Goal: Task Accomplishment & Management: Manage account settings

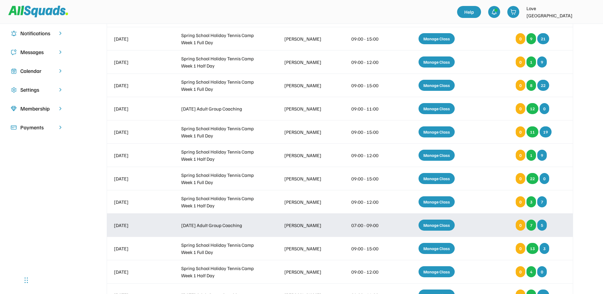
scroll to position [120, 0]
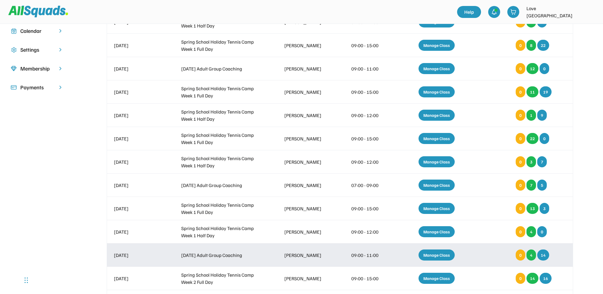
click at [429, 258] on div "Manage Class" at bounding box center [437, 255] width 36 height 11
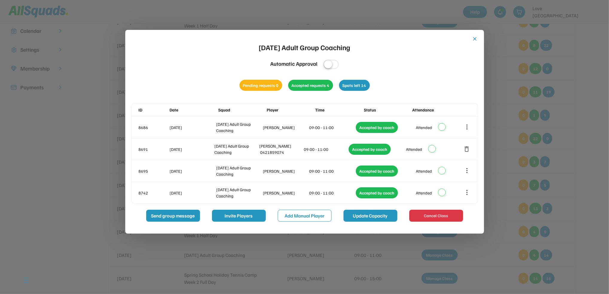
click at [361, 219] on button "Update Capacity" at bounding box center [371, 216] width 54 height 12
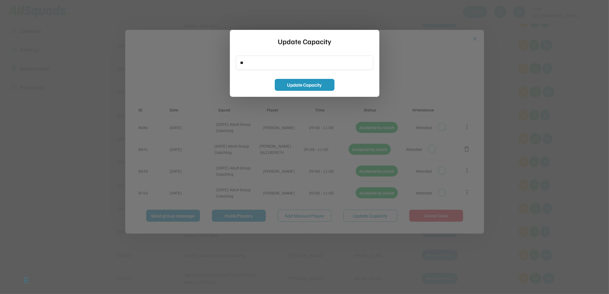
click at [253, 59] on input "input" at bounding box center [305, 63] width 138 height 14
type input "**"
click at [311, 87] on button "Update Capacity" at bounding box center [305, 85] width 60 height 12
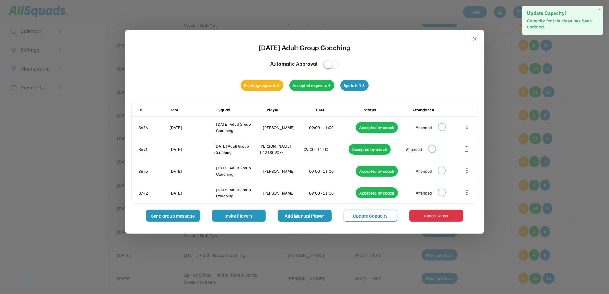
click at [313, 218] on button "Add Manual Player" at bounding box center [305, 216] width 54 height 12
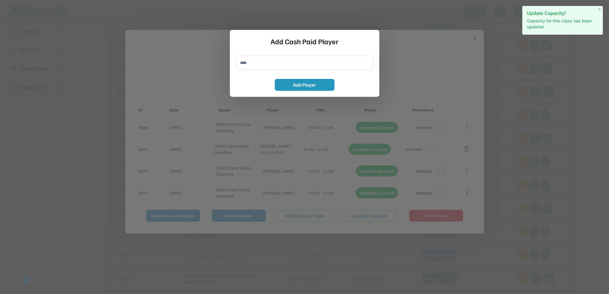
click at [257, 65] on input "input" at bounding box center [305, 63] width 138 height 14
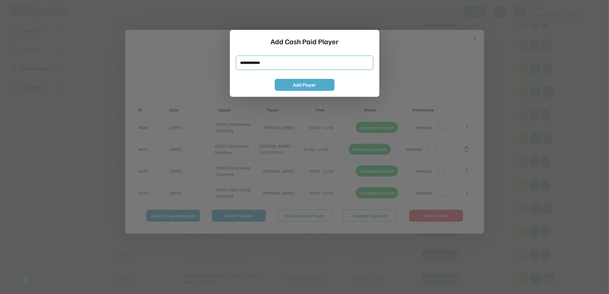
type input "**********"
click at [330, 83] on button "Add Player" at bounding box center [305, 85] width 60 height 12
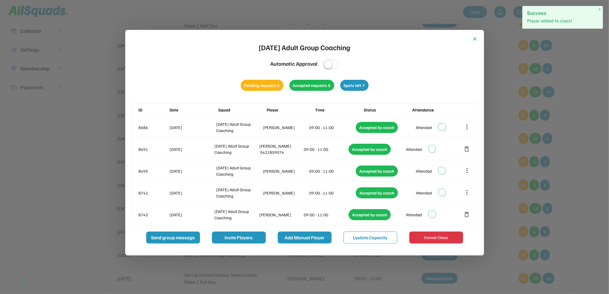
click at [310, 237] on button "Add Manual Player" at bounding box center [305, 238] width 54 height 12
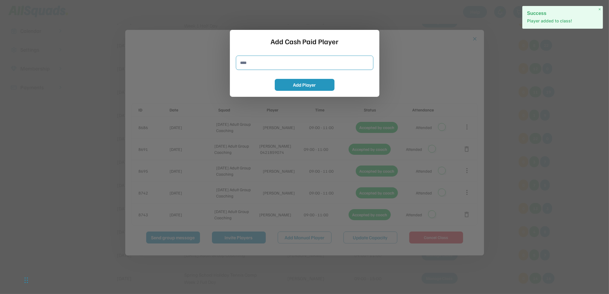
click at [273, 59] on input "input" at bounding box center [305, 63] width 138 height 14
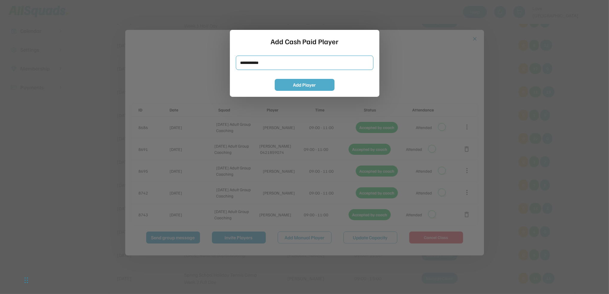
type input "**********"
click at [283, 85] on button "Add Player" at bounding box center [305, 85] width 60 height 12
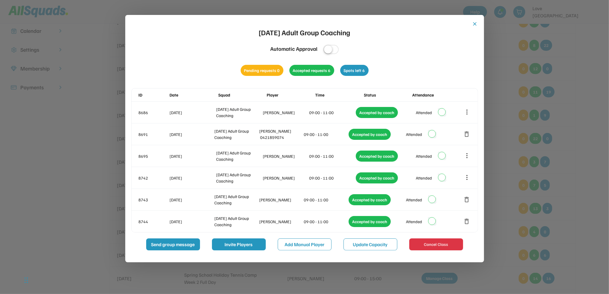
click at [474, 23] on button "close" at bounding box center [475, 24] width 6 height 6
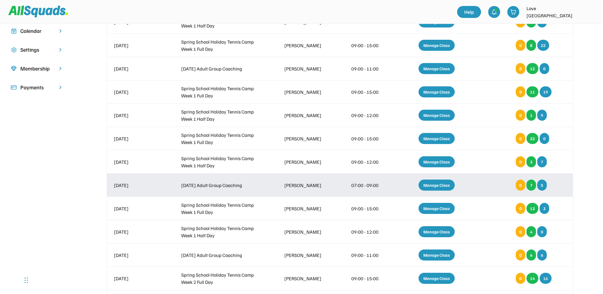
click at [441, 183] on div "Manage Class" at bounding box center [437, 185] width 36 height 11
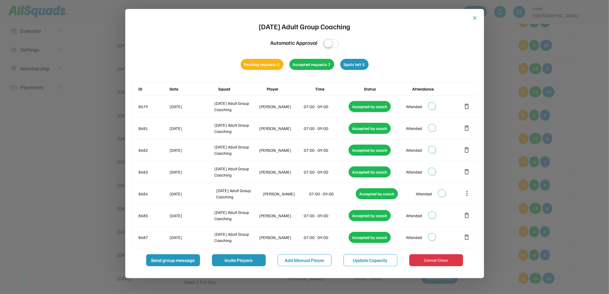
click at [471, 19] on div "close Friday Adult Group Coaching Automatic Approval Pending requests 0 Accepte…" at bounding box center [304, 141] width 347 height 252
click at [475, 18] on button "close" at bounding box center [475, 18] width 6 height 6
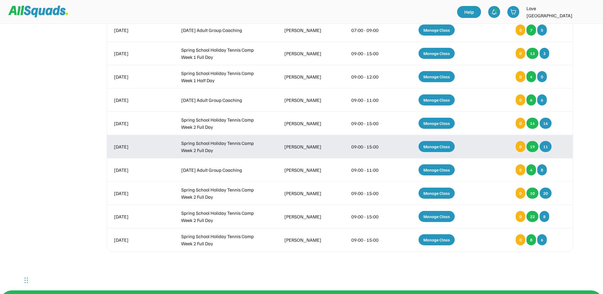
scroll to position [279, 0]
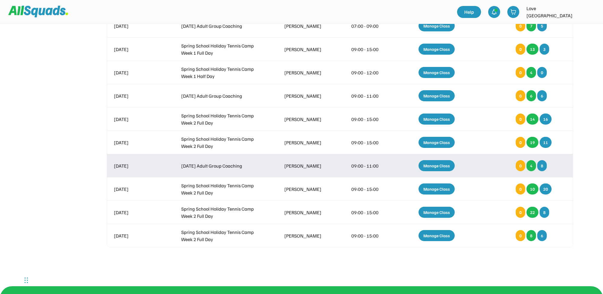
click at [439, 168] on div "Manage Class" at bounding box center [437, 165] width 36 height 11
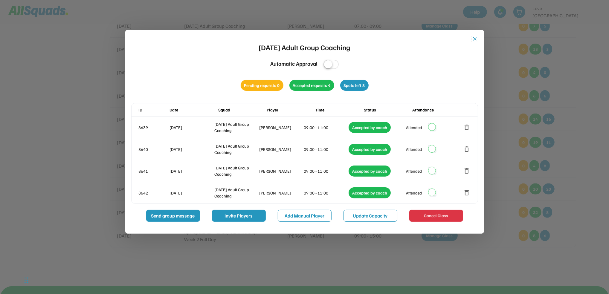
click at [476, 39] on button "close" at bounding box center [475, 39] width 6 height 6
